Goal: Transaction & Acquisition: Obtain resource

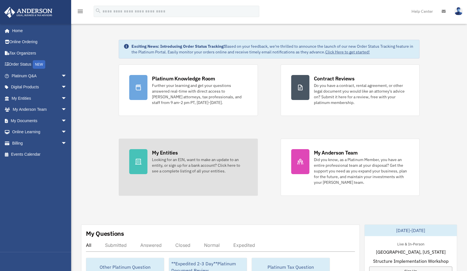
click at [171, 160] on div "Looking for an EIN, want to make an update to an entity, or sign up for a bank …" at bounding box center [199, 165] width 95 height 17
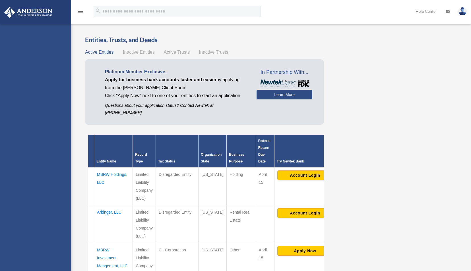
click at [156, 155] on th "Record Type" at bounding box center [144, 151] width 23 height 32
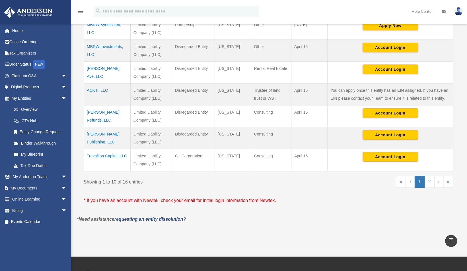
scroll to position [302, 0]
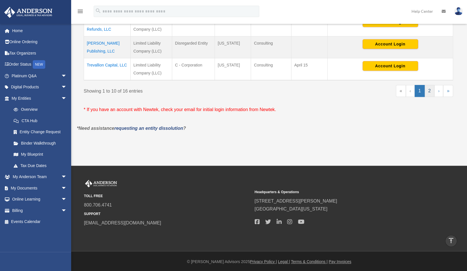
click at [431, 91] on link "2" at bounding box center [429, 91] width 10 height 12
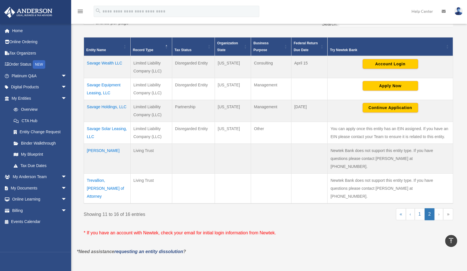
scroll to position [107, 0]
click at [110, 85] on td "Savage Equipment Leasing, LLC" at bounding box center [107, 89] width 47 height 22
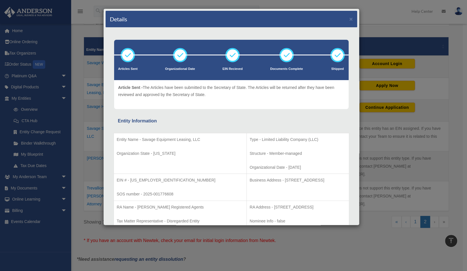
click at [381, 31] on div "Details × Articles Sent Organizational Date" at bounding box center [233, 135] width 467 height 271
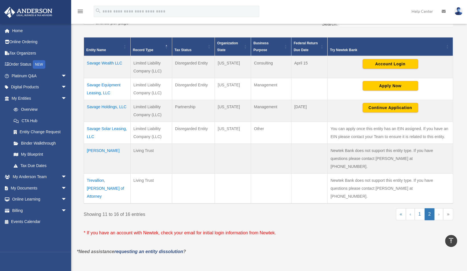
click at [114, 84] on td "Savage Equipment Leasing, LLC" at bounding box center [107, 89] width 47 height 22
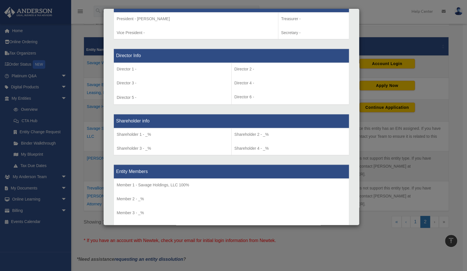
scroll to position [453, 0]
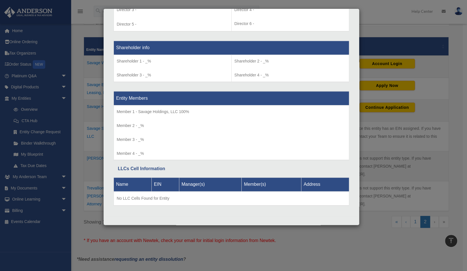
click at [27, 189] on div "Details × Articles Sent Organizational Date" at bounding box center [233, 135] width 467 height 271
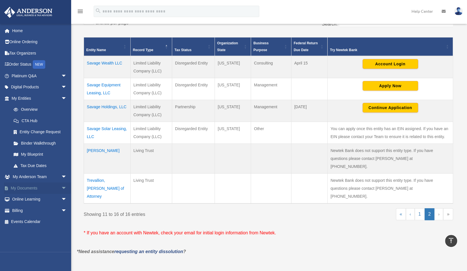
click at [27, 189] on link "My Documents arrow_drop_down" at bounding box center [39, 188] width 71 height 11
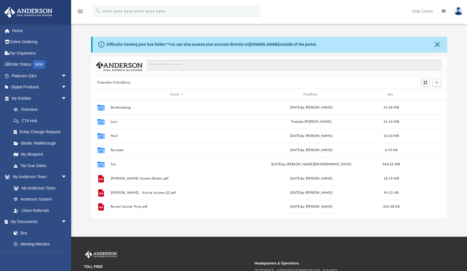
scroll to position [125, 352]
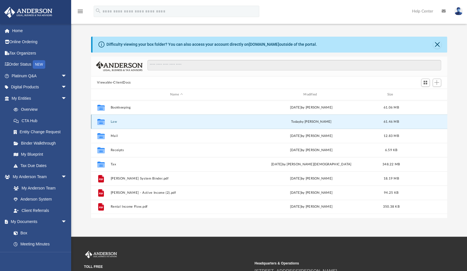
click at [113, 122] on button "Law" at bounding box center [176, 122] width 132 height 4
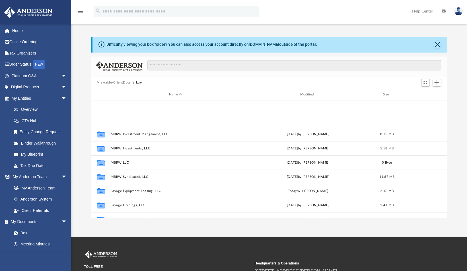
scroll to position [109, 0]
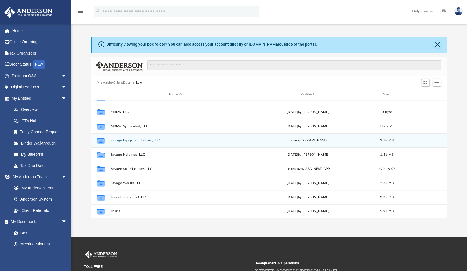
click at [139, 141] on button "Savage Equipment Leasing, LLC" at bounding box center [175, 141] width 130 height 4
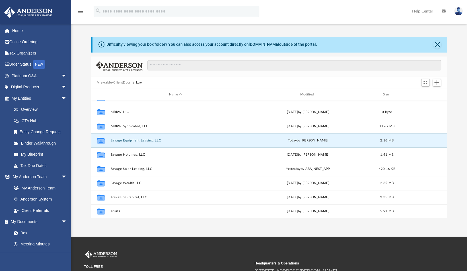
click at [139, 141] on button "Savage Equipment Leasing, LLC" at bounding box center [175, 141] width 130 height 4
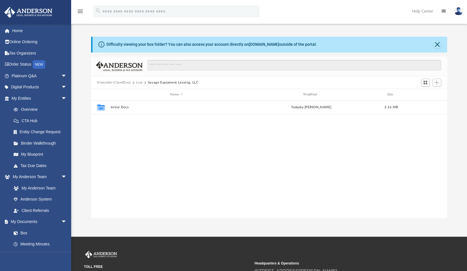
scroll to position [0, 0]
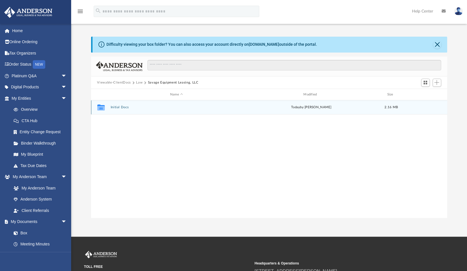
click at [121, 106] on button "Initial Docs" at bounding box center [176, 108] width 132 height 4
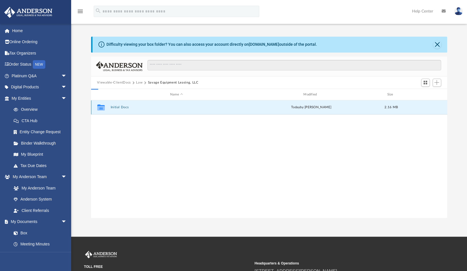
click at [121, 106] on button "Initial Docs" at bounding box center [176, 108] width 132 height 4
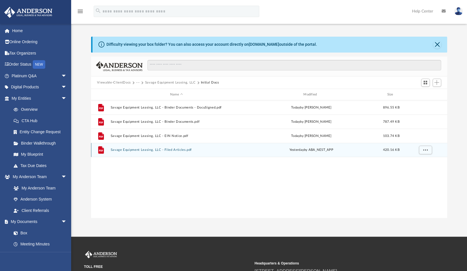
click at [134, 149] on button "Savage Equipment Leasing, LLC - Filed Articles.pdf" at bounding box center [176, 150] width 132 height 4
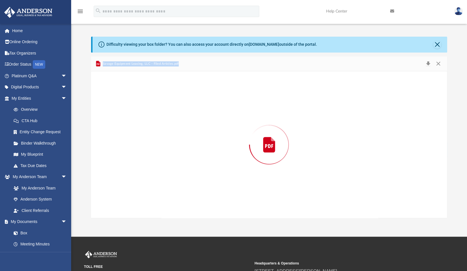
click at [134, 149] on div "Preview" at bounding box center [269, 144] width 356 height 147
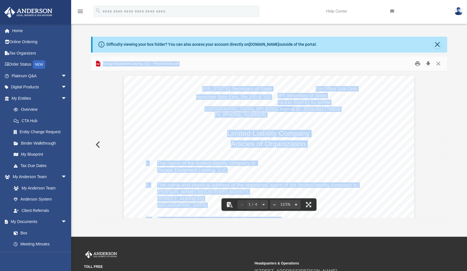
click at [428, 61] on button "Download" at bounding box center [428, 63] width 10 height 9
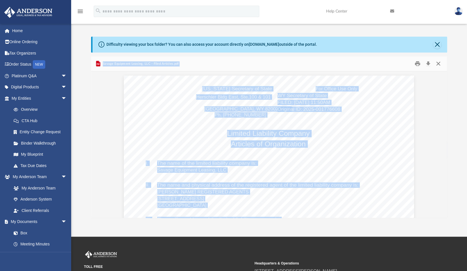
click at [437, 64] on button "Close" at bounding box center [438, 63] width 10 height 9
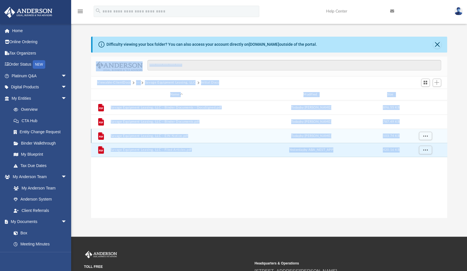
click at [166, 135] on button "Savage Equipment Leasing, LLC - EIN Notice.pdf" at bounding box center [176, 136] width 132 height 4
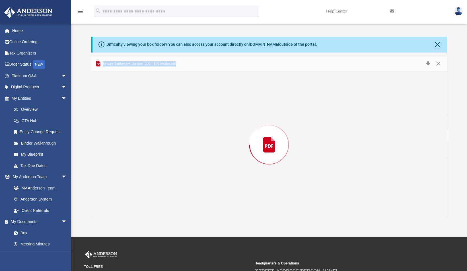
click at [166, 135] on div "Preview" at bounding box center [269, 144] width 356 height 147
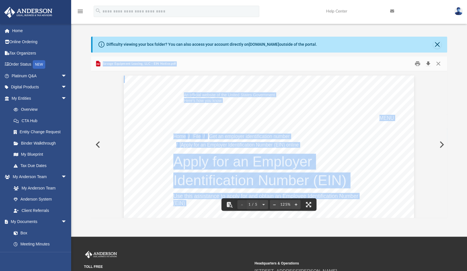
click at [428, 64] on button "Download" at bounding box center [428, 63] width 10 height 9
